Goal: Task Accomplishment & Management: Use online tool/utility

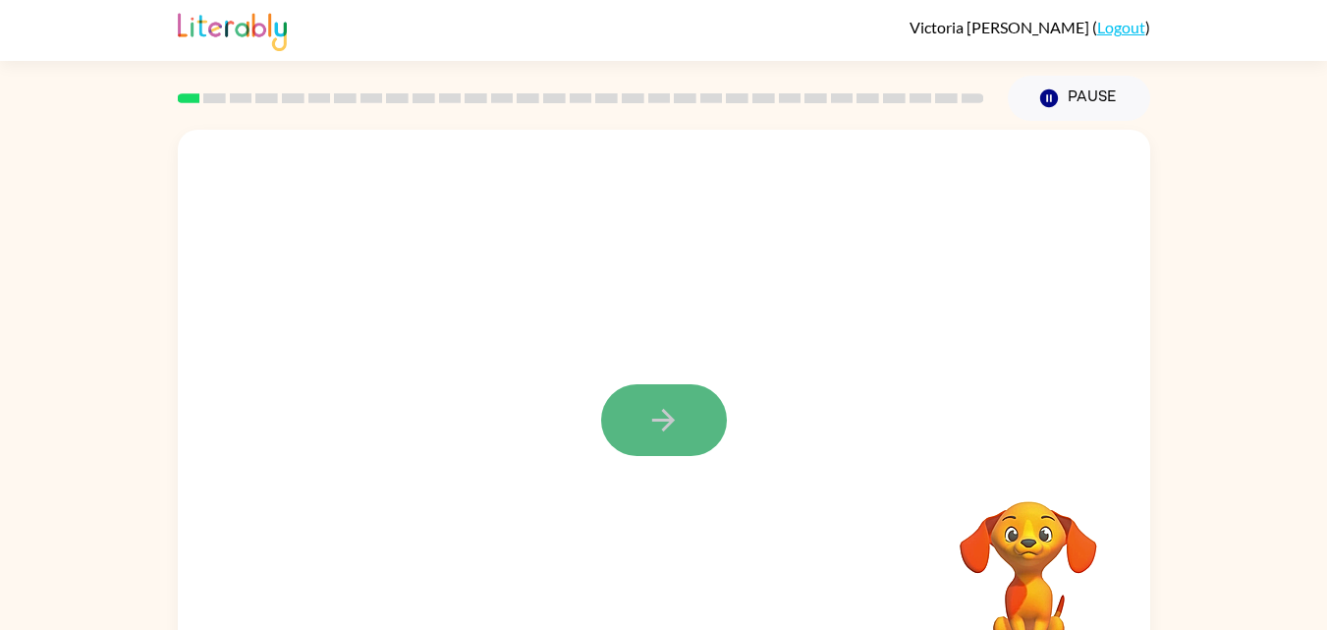
click at [676, 430] on icon "button" at bounding box center [663, 420] width 34 height 34
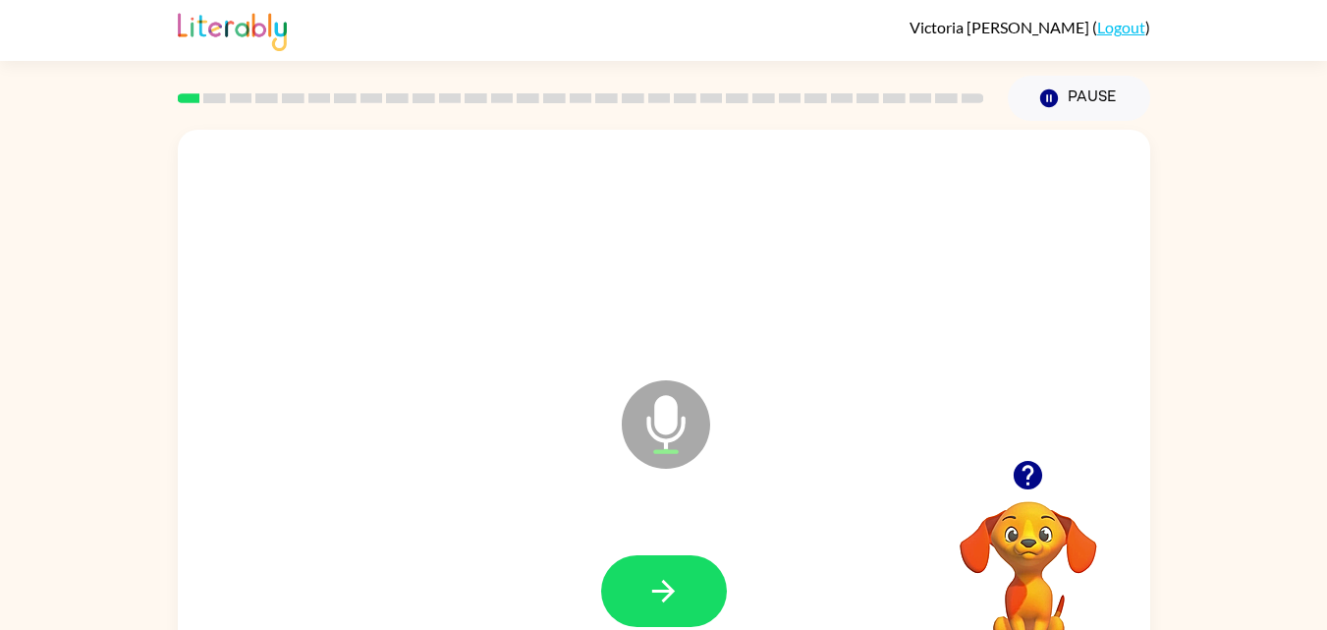
drag, startPoint x: 664, startPoint y: 424, endPoint x: 528, endPoint y: 506, distance: 158.2
click at [528, 506] on div "Microphone The Microphone is here when it is your turn to talk" at bounding box center [664, 410] width 973 height 561
click at [638, 583] on button "button" at bounding box center [664, 591] width 126 height 72
click at [660, 429] on icon "Microphone The Microphone is here when it is your turn to talk" at bounding box center [764, 448] width 295 height 147
click at [654, 580] on icon "button" at bounding box center [663, 591] width 34 height 34
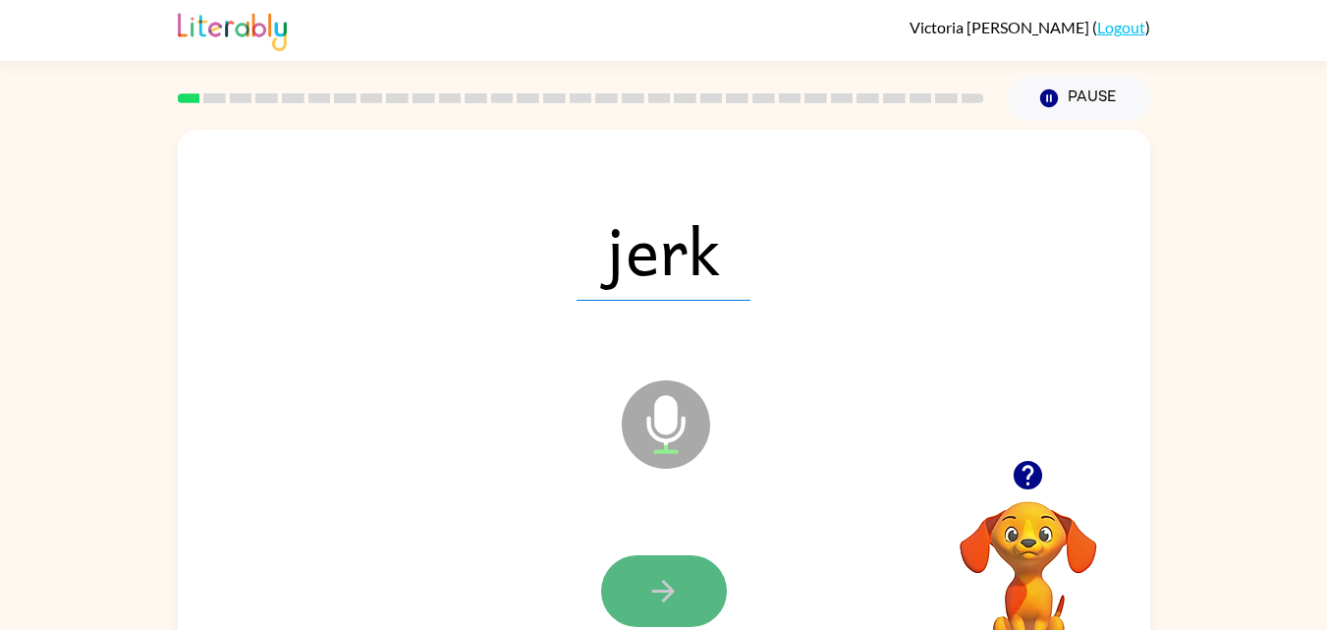
click at [651, 571] on button "button" at bounding box center [664, 591] width 126 height 72
click at [647, 584] on icon "button" at bounding box center [663, 591] width 34 height 34
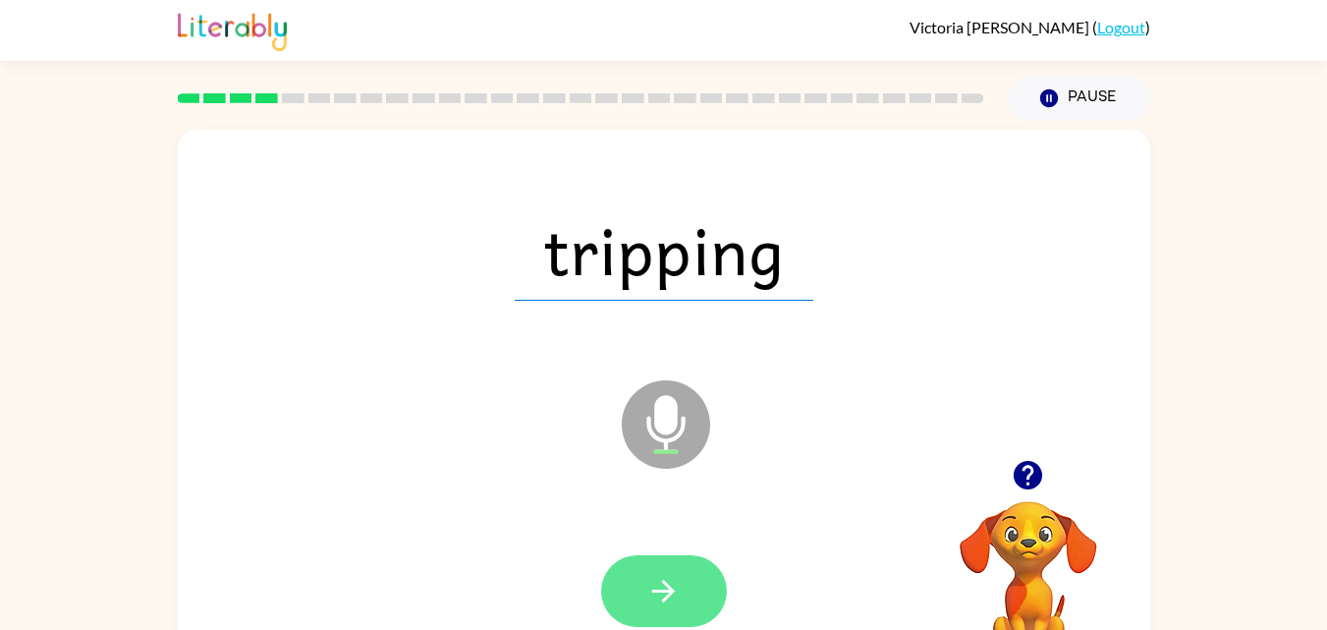
click at [664, 579] on icon "button" at bounding box center [663, 591] width 34 height 34
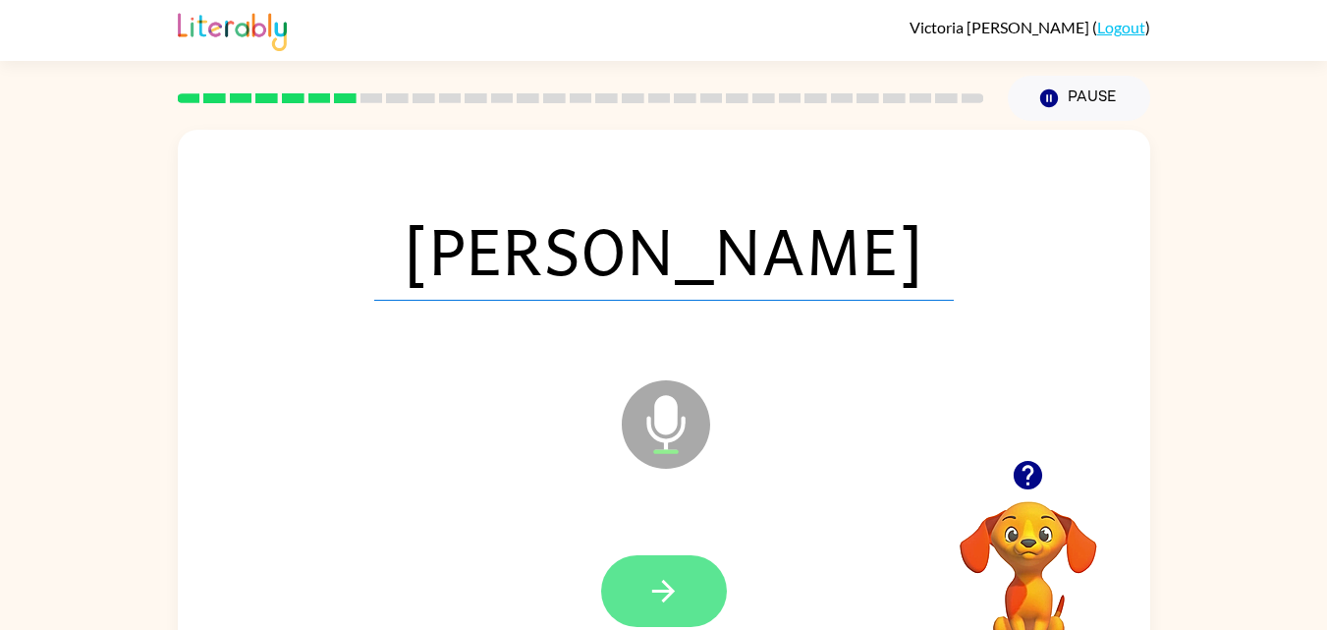
click at [655, 583] on icon "button" at bounding box center [663, 591] width 34 height 34
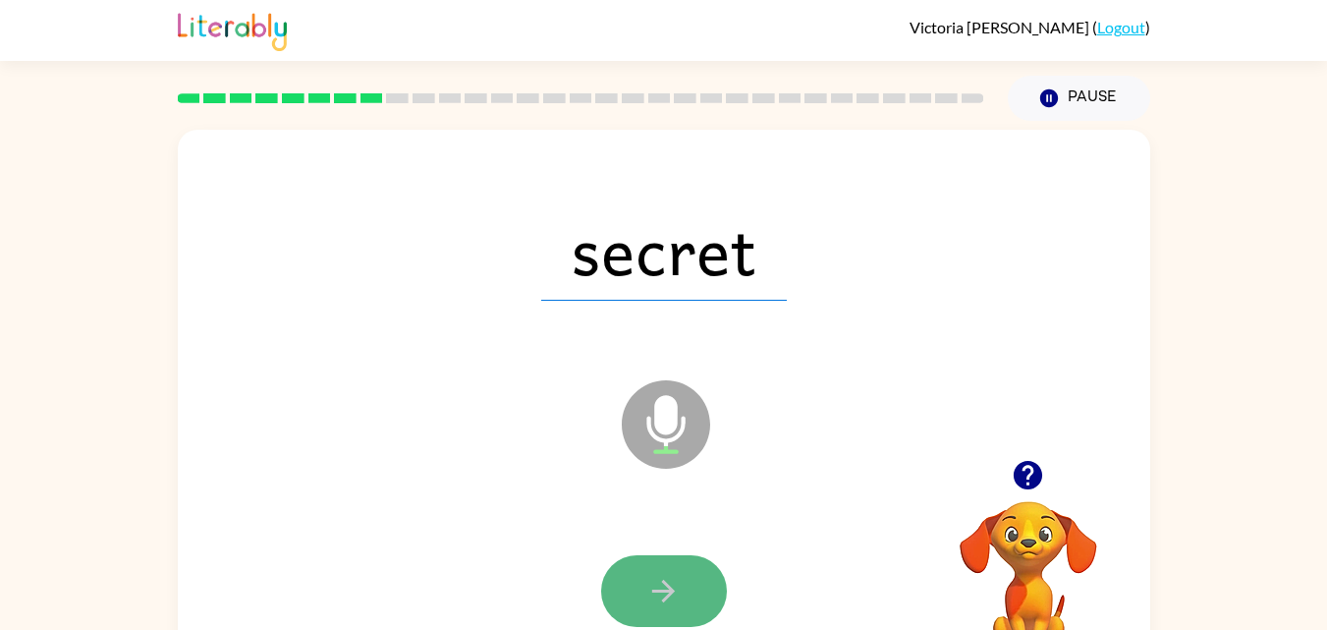
drag, startPoint x: 694, startPoint y: 607, endPoint x: 654, endPoint y: 600, distance: 39.9
drag, startPoint x: 654, startPoint y: 600, endPoint x: 566, endPoint y: 561, distance: 96.7
click at [566, 561] on div at bounding box center [663, 591] width 933 height 161
click at [669, 586] on icon "button" at bounding box center [663, 591] width 23 height 23
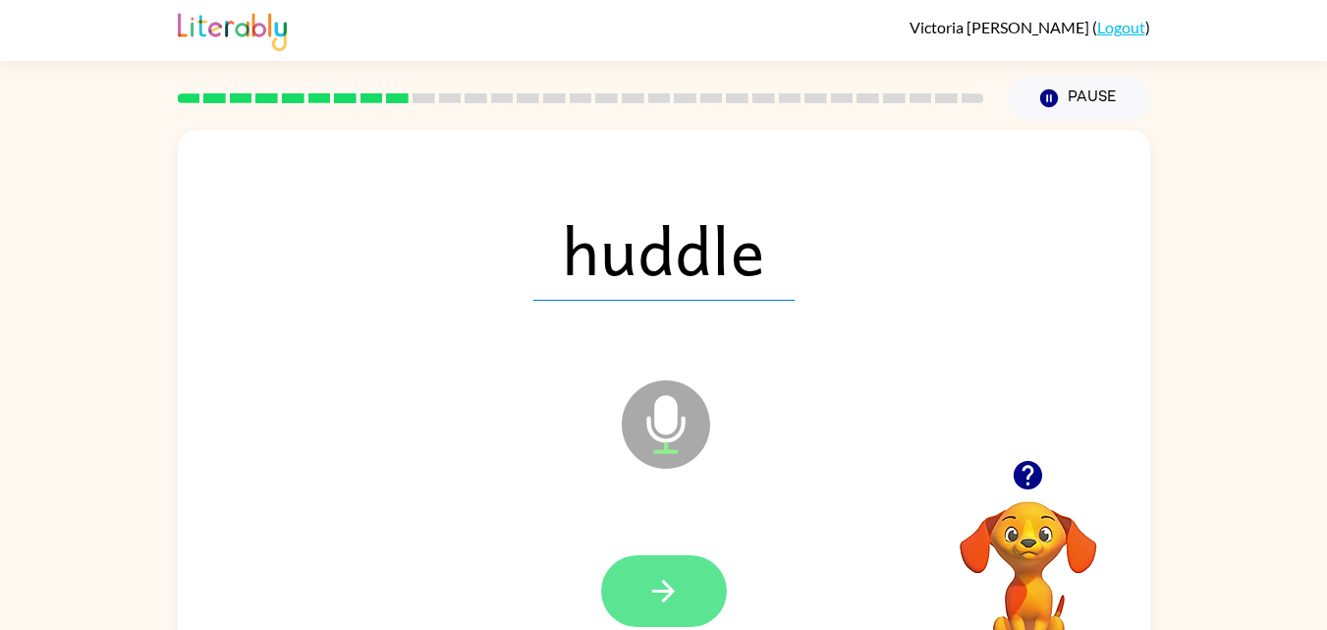
click at [669, 596] on icon "button" at bounding box center [663, 591] width 23 height 23
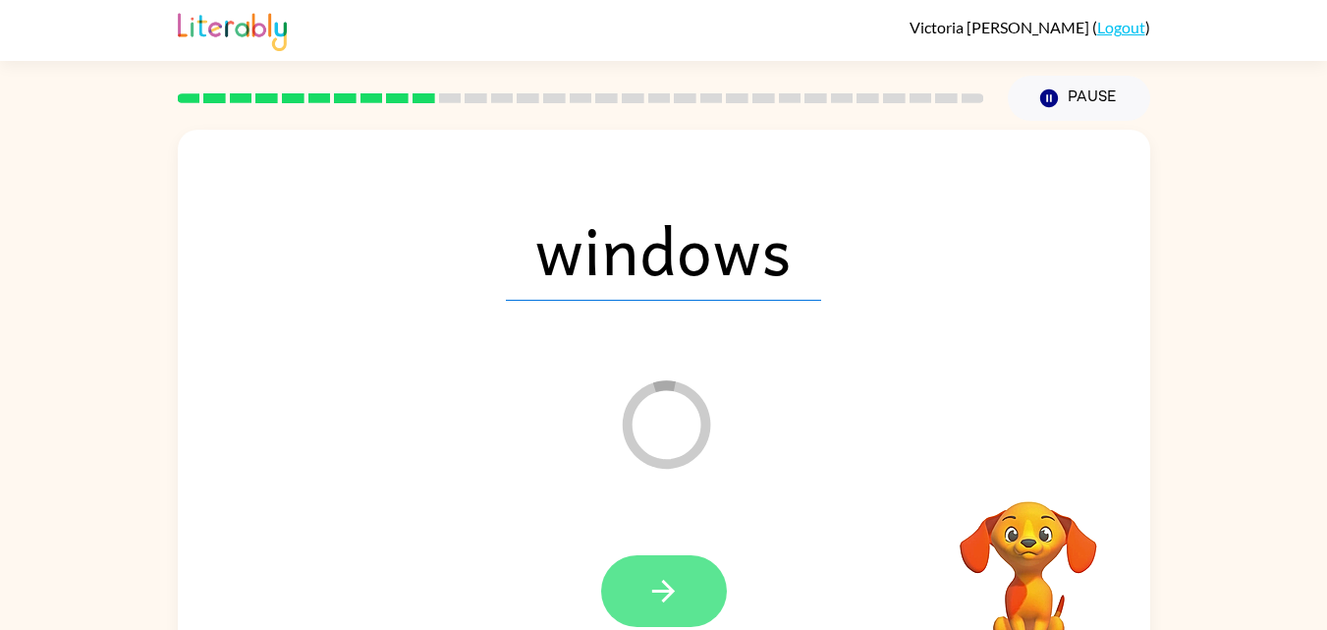
click at [685, 584] on button "button" at bounding box center [664, 591] width 126 height 72
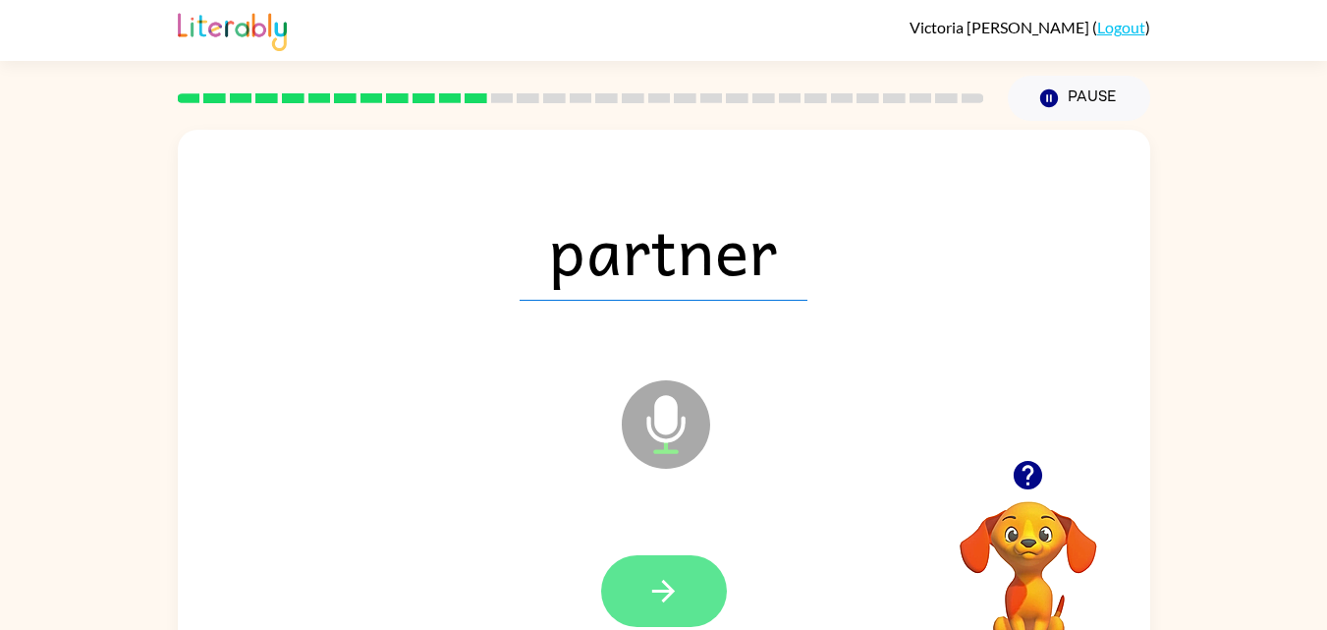
click at [684, 576] on button "button" at bounding box center [664, 591] width 126 height 72
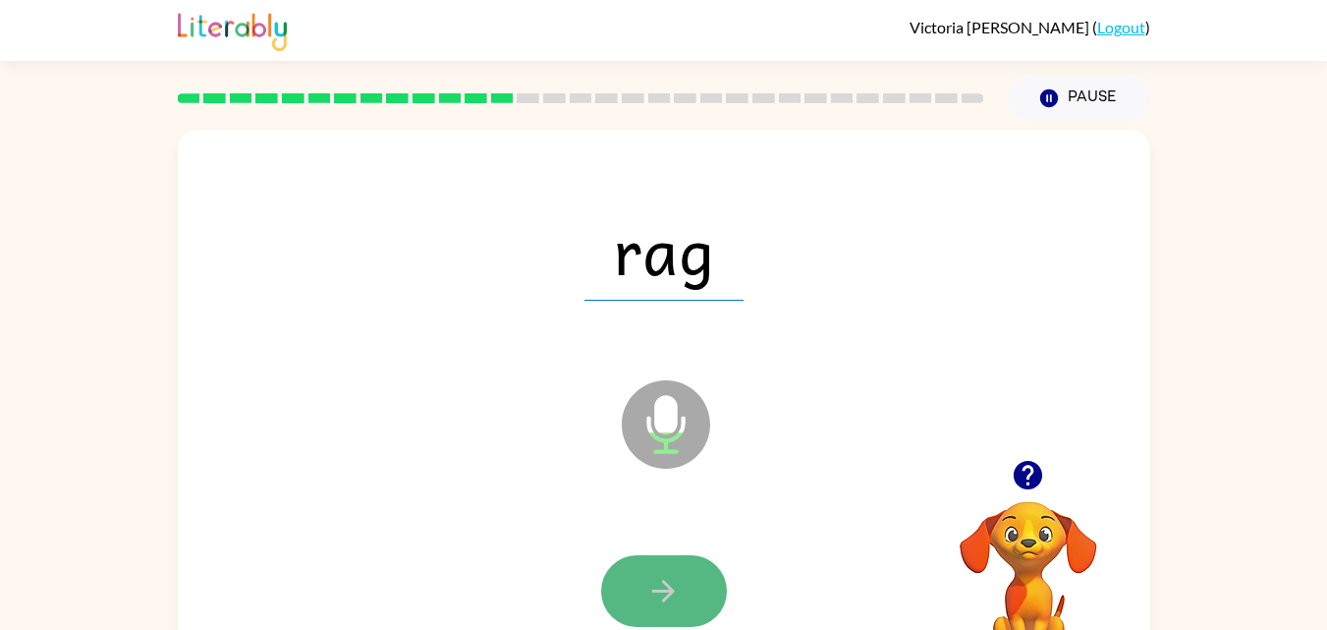
click at [662, 584] on icon "button" at bounding box center [663, 591] width 34 height 34
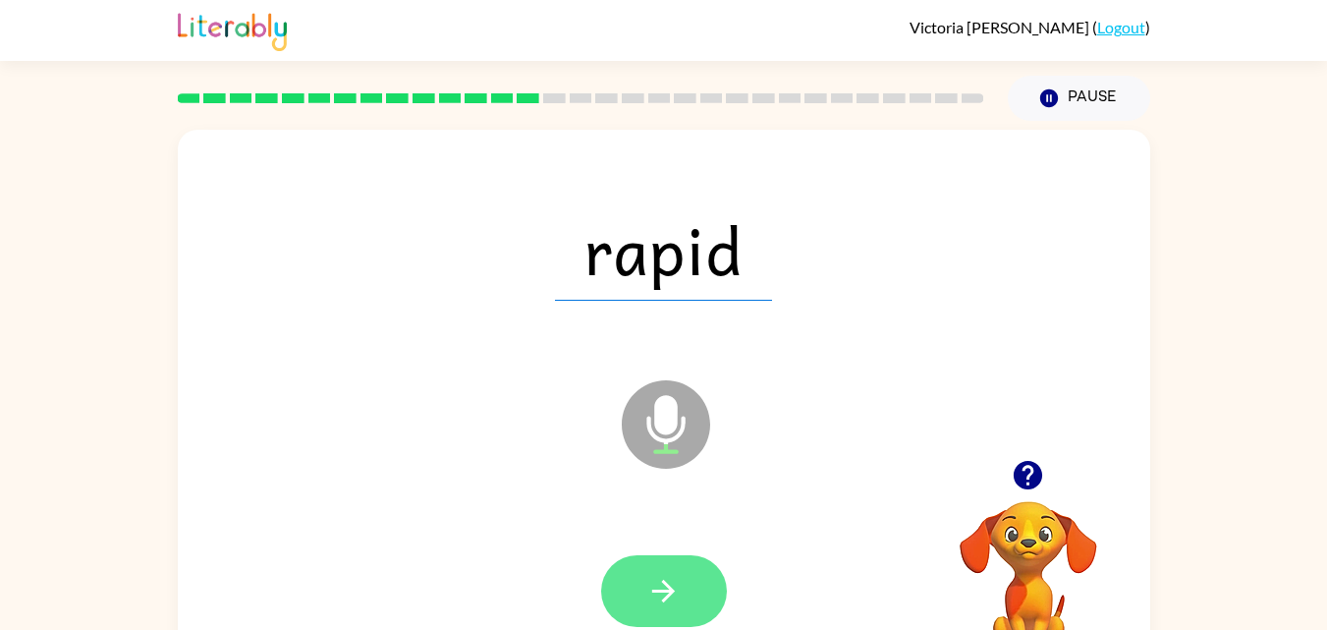
drag, startPoint x: 654, startPoint y: 588, endPoint x: 633, endPoint y: 586, distance: 21.7
drag, startPoint x: 633, startPoint y: 586, endPoint x: 520, endPoint y: 495, distance: 145.3
click at [520, 495] on div "rapid Microphone The Microphone is here when it is your turn to talk" at bounding box center [664, 410] width 973 height 561
click at [671, 584] on icon "button" at bounding box center [663, 591] width 34 height 34
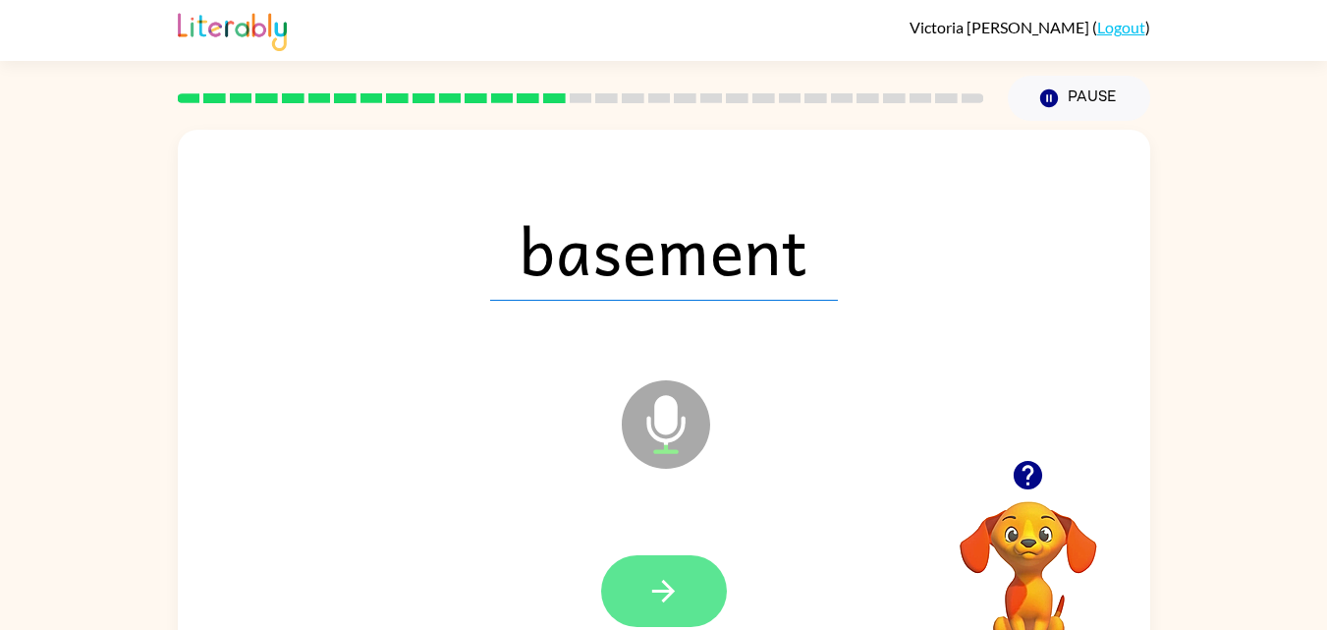
click at [647, 578] on icon "button" at bounding box center [663, 591] width 34 height 34
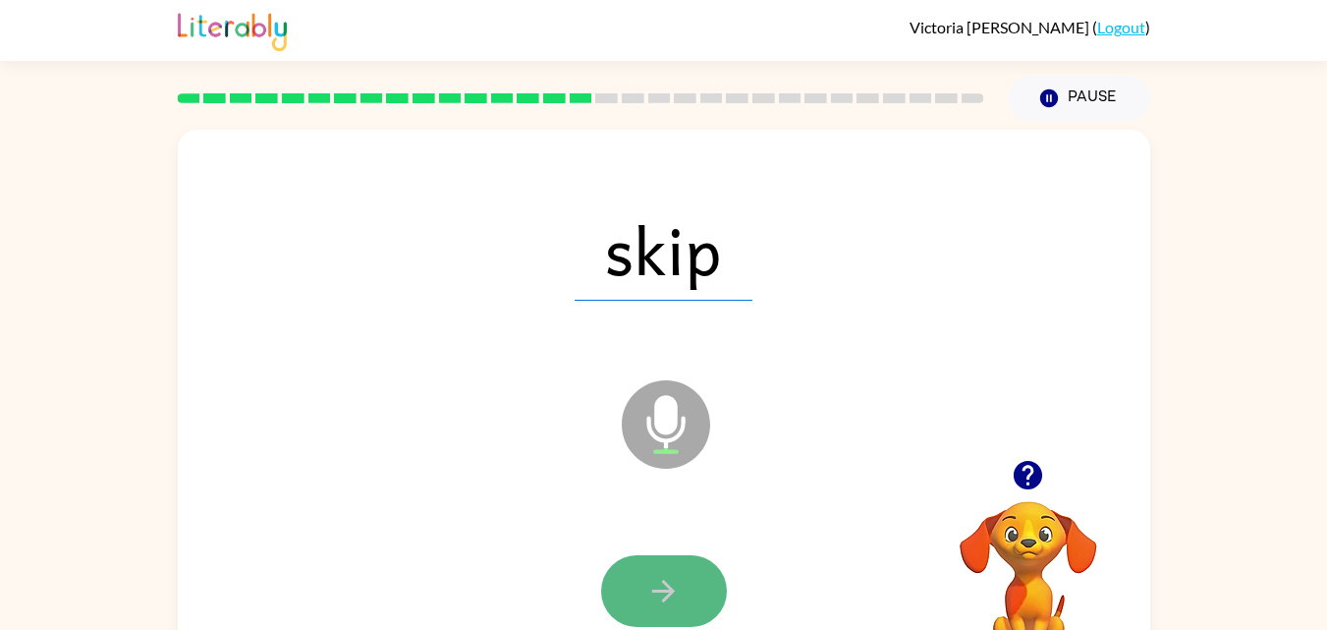
click at [641, 570] on button "button" at bounding box center [664, 591] width 126 height 72
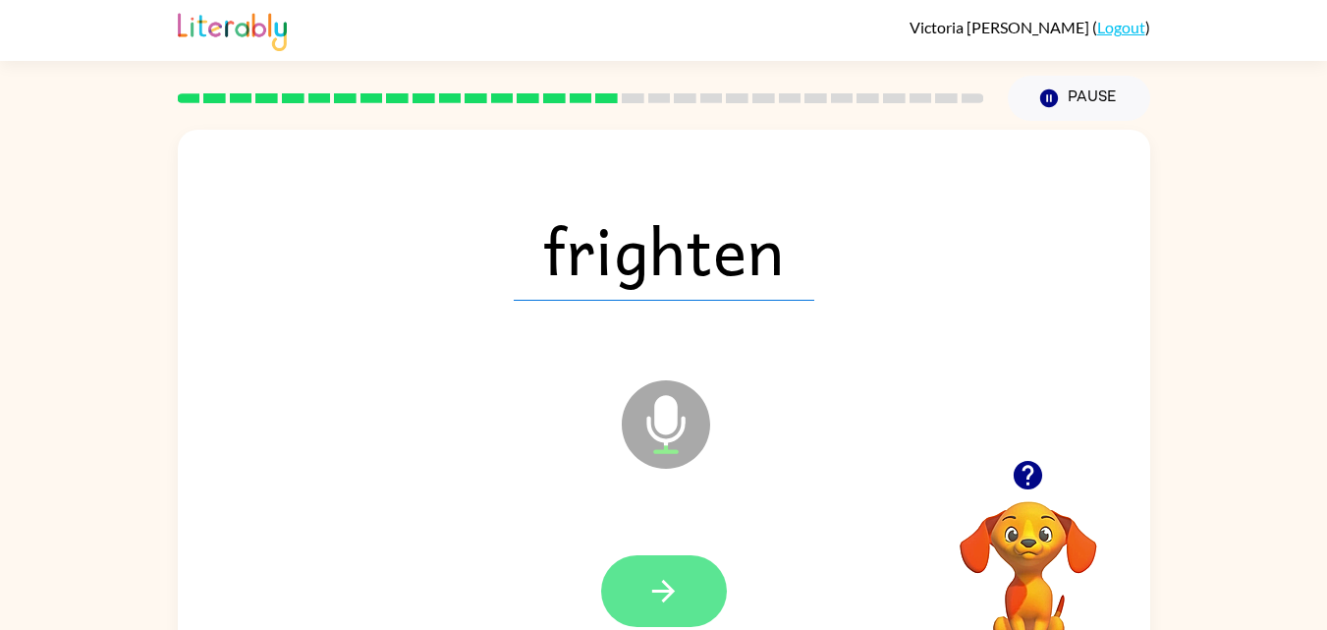
click at [678, 576] on icon "button" at bounding box center [663, 591] width 34 height 34
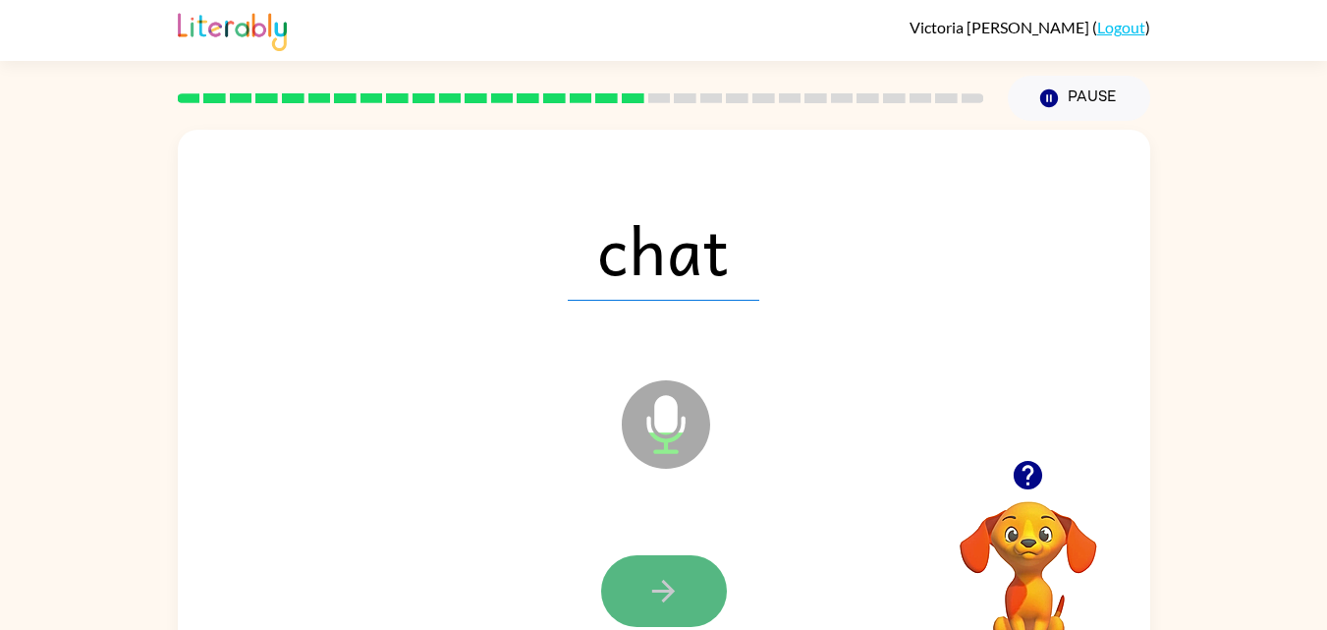
click at [659, 584] on icon "button" at bounding box center [663, 591] width 34 height 34
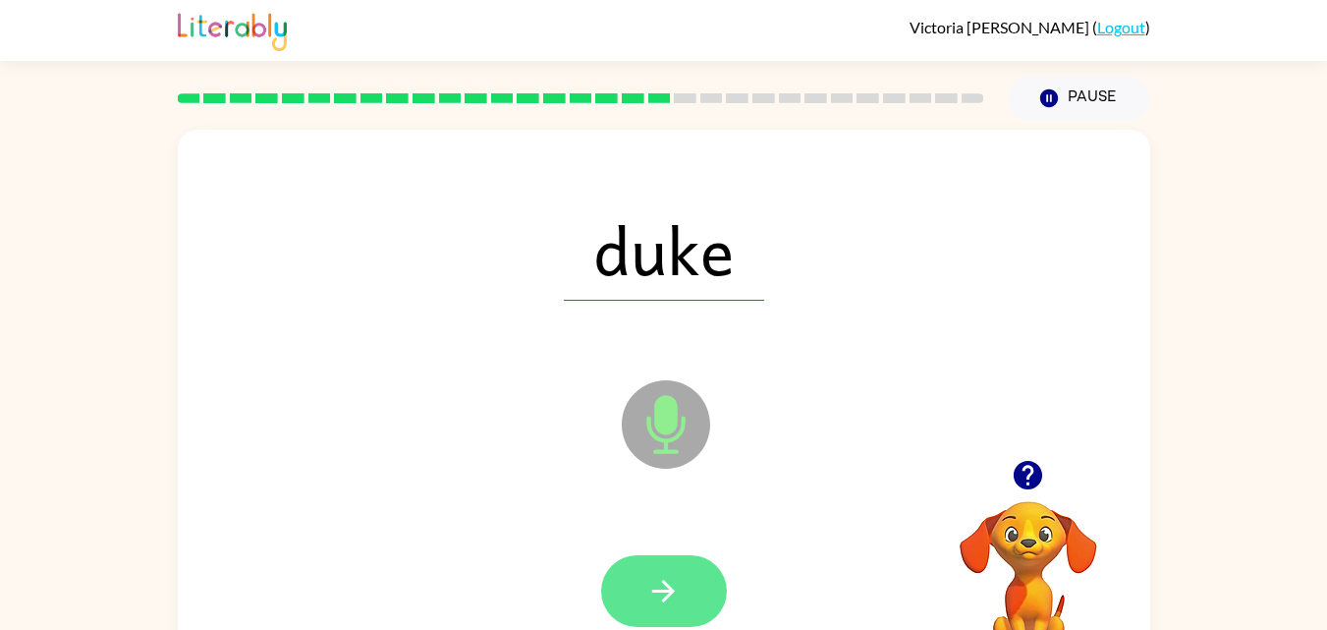
click at [668, 590] on icon "button" at bounding box center [663, 591] width 23 height 23
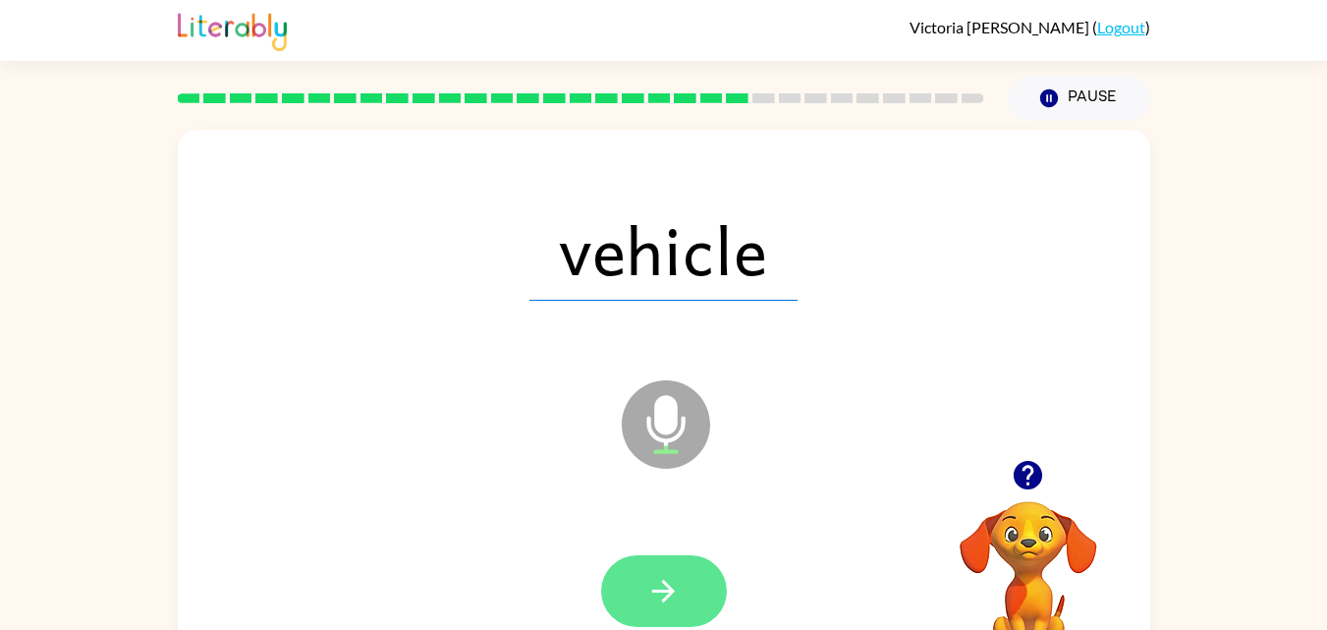
click at [648, 574] on icon "button" at bounding box center [663, 591] width 34 height 34
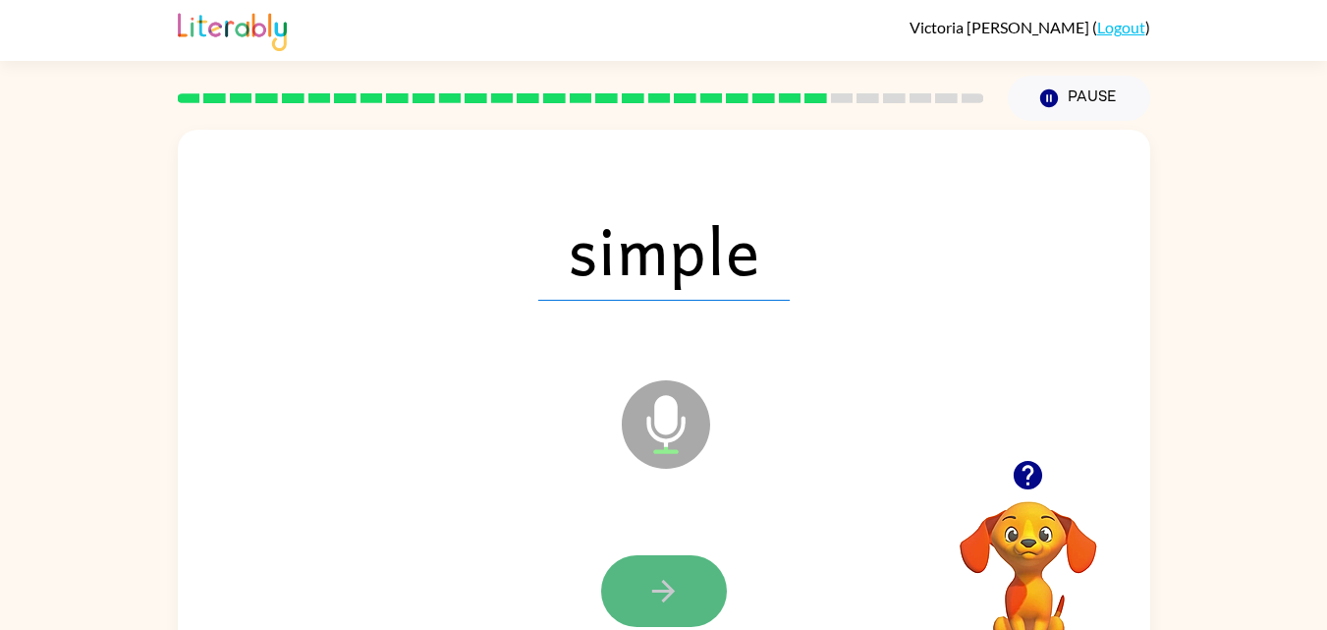
click at [658, 586] on icon "button" at bounding box center [663, 591] width 34 height 34
click at [672, 578] on icon "button" at bounding box center [663, 591] width 34 height 34
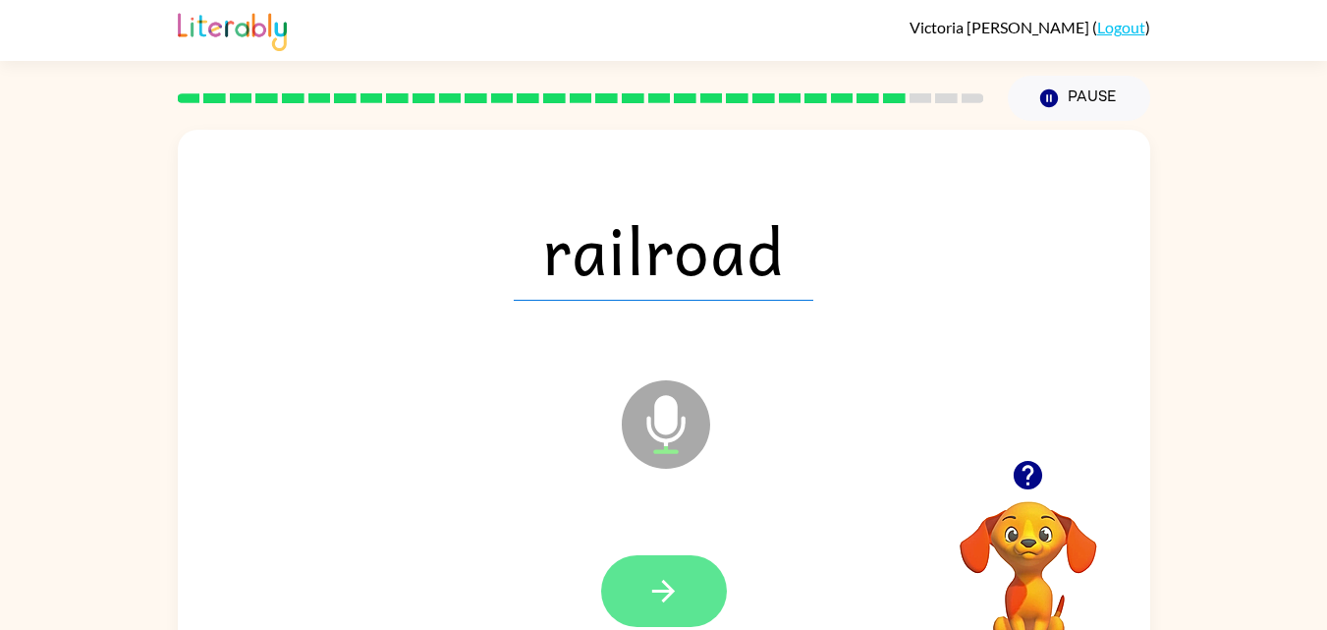
click at [660, 580] on icon "button" at bounding box center [663, 591] width 34 height 34
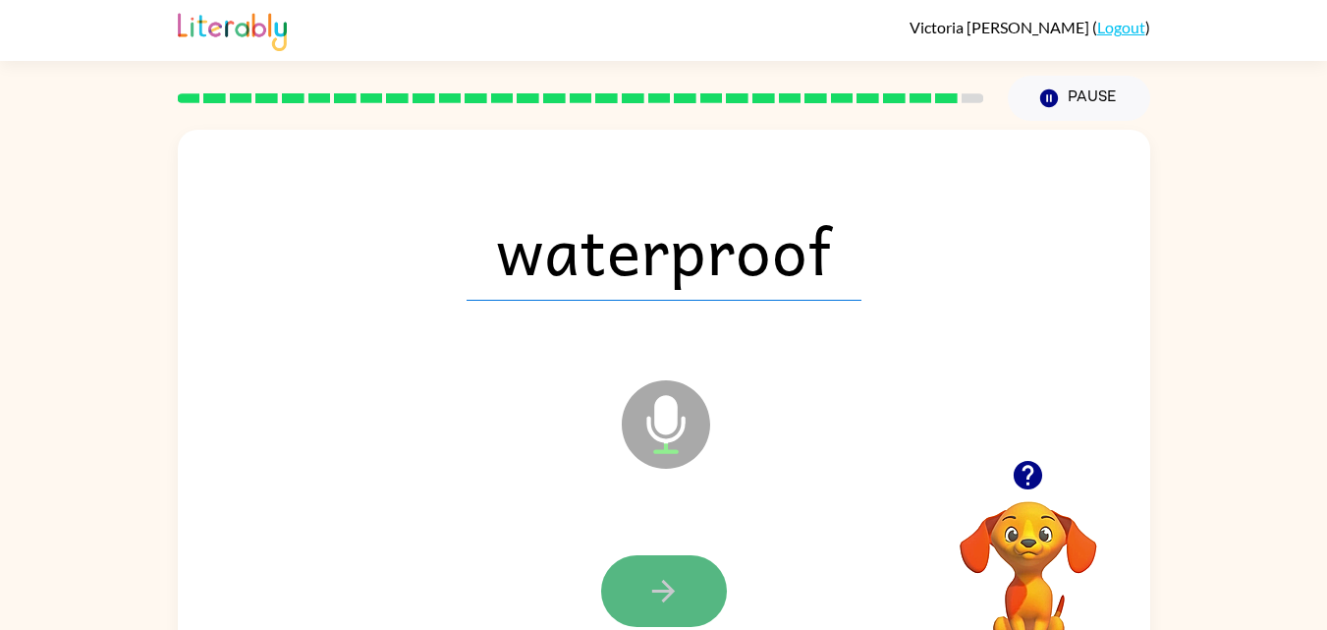
click at [660, 589] on icon "button" at bounding box center [663, 591] width 23 height 23
